Goal: Task Accomplishment & Management: Complete application form

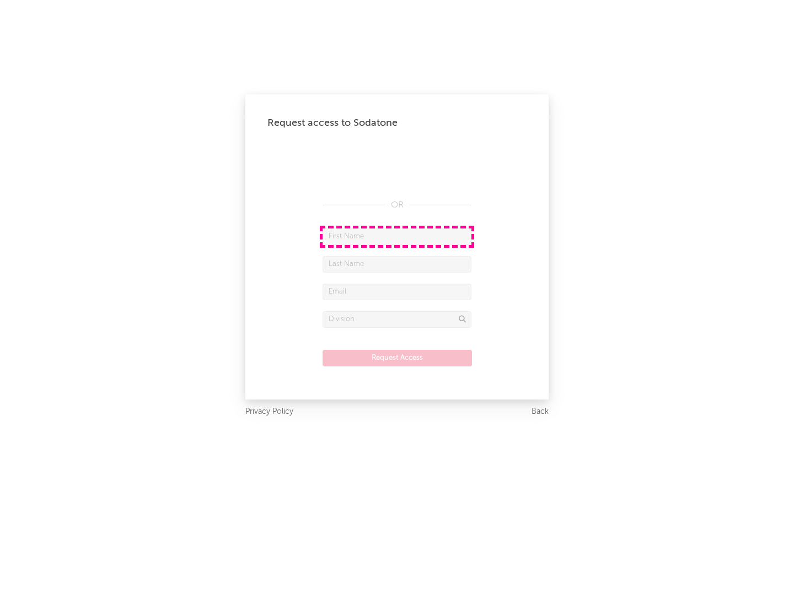
click at [397, 236] on input "text" at bounding box center [397, 236] width 149 height 17
type input "[PERSON_NAME]"
click at [397, 264] on input "text" at bounding box center [397, 264] width 149 height 17
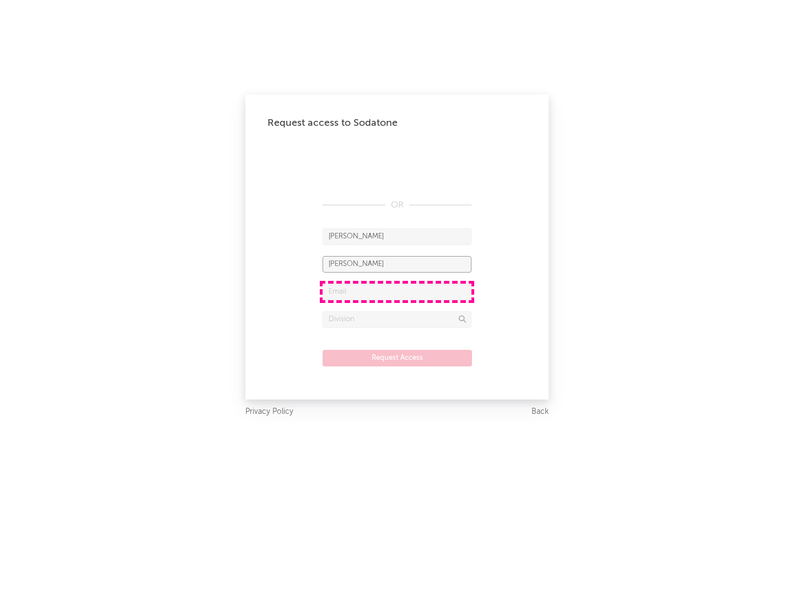
type input "[PERSON_NAME]"
click at [397, 291] on input "text" at bounding box center [397, 291] width 149 height 17
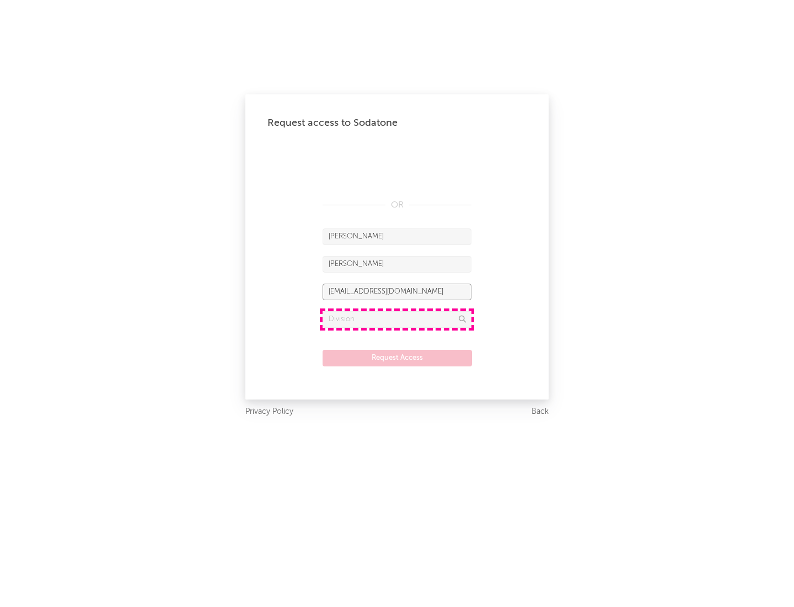
type input "[EMAIL_ADDRESS][DOMAIN_NAME]"
click at [397, 319] on input "text" at bounding box center [397, 319] width 149 height 17
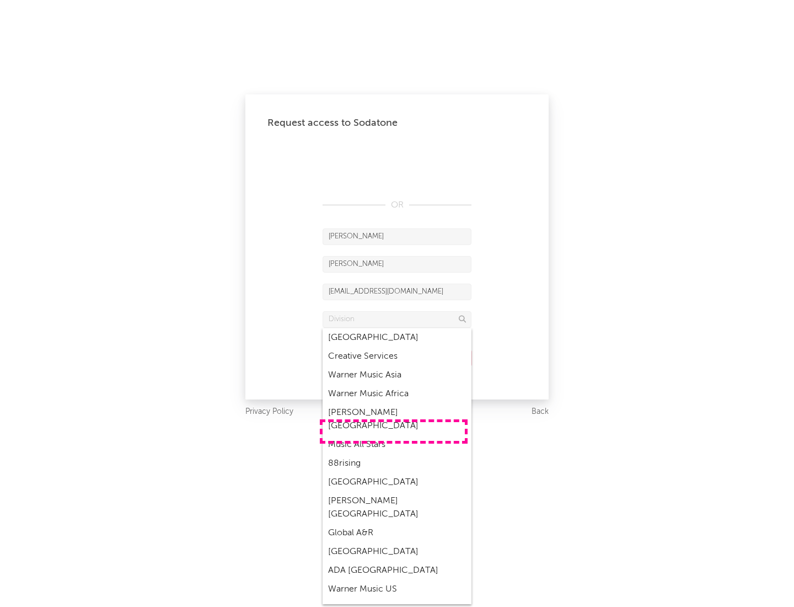
click at [394, 435] on div "Music All Stars" at bounding box center [397, 444] width 149 height 19
type input "Music All Stars"
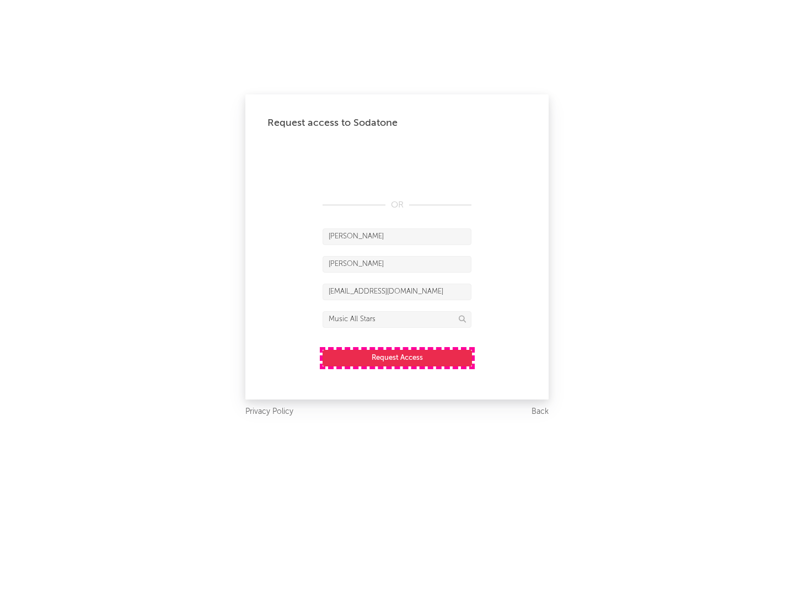
click at [397, 357] on button "Request Access" at bounding box center [397, 358] width 149 height 17
